Goal: Transaction & Acquisition: Purchase product/service

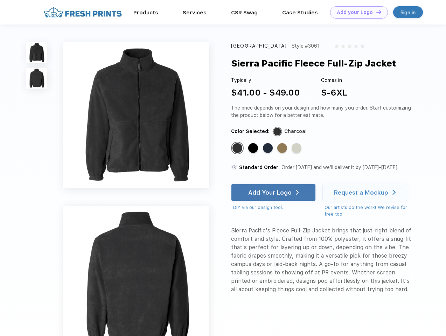
click at [356, 12] on link "Add your Logo Design Tool" at bounding box center [359, 12] width 58 height 12
click at [0, 0] on div "Design Tool" at bounding box center [0, 0] width 0 height 0
click at [375, 12] on link "Add your Logo Design Tool" at bounding box center [359, 12] width 58 height 12
click at [37, 52] on img at bounding box center [36, 52] width 21 height 21
click at [37, 78] on img at bounding box center [36, 78] width 21 height 21
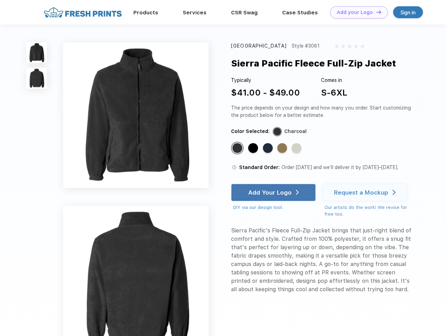
click at [238, 148] on div "Standard Color" at bounding box center [237, 148] width 10 height 10
click at [254, 148] on div "Standard Color" at bounding box center [253, 148] width 10 height 10
click at [268, 148] on div "Standard Color" at bounding box center [268, 148] width 10 height 10
click at [283, 148] on div "Standard Color" at bounding box center [282, 148] width 10 height 10
click at [297, 148] on div "Standard Color" at bounding box center [296, 148] width 10 height 10
